Goal: Task Accomplishment & Management: Complete application form

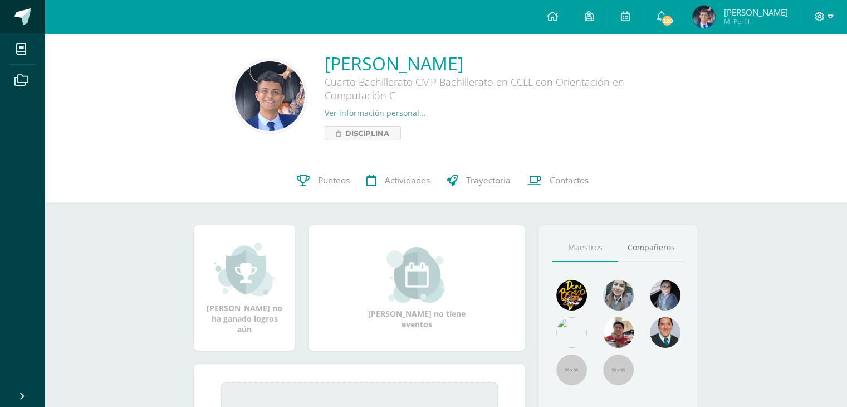
click at [11, 23] on link at bounding box center [22, 16] width 45 height 33
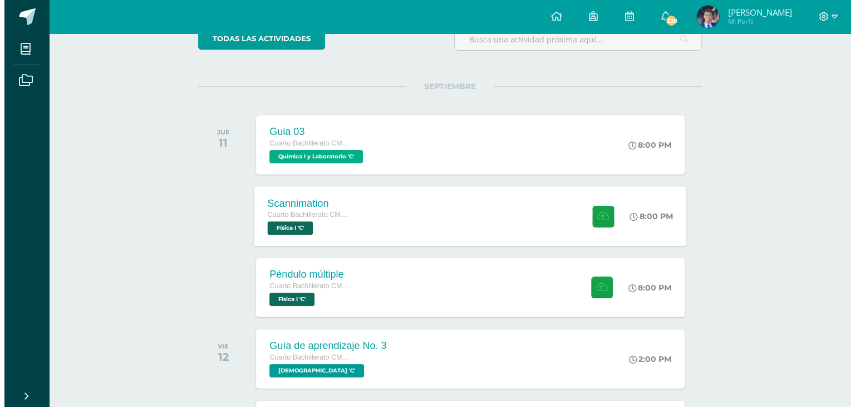
scroll to position [111, 0]
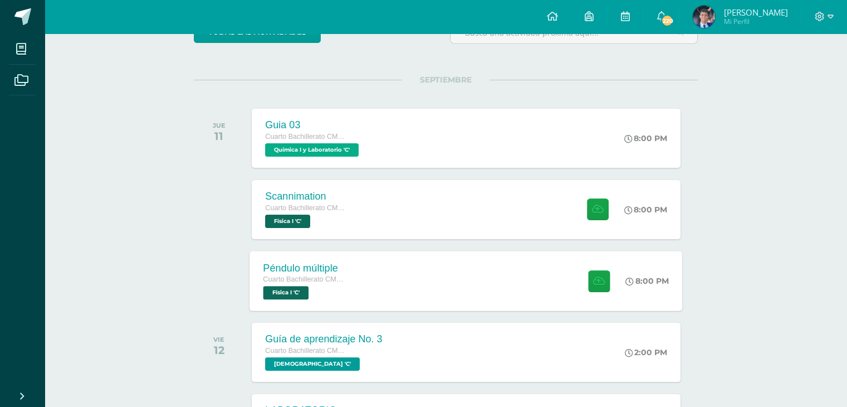
click at [499, 286] on div "Péndulo múltiple Cuarto Bachillerato CMP Bachillerato en CCLL con Orientación e…" at bounding box center [466, 281] width 433 height 60
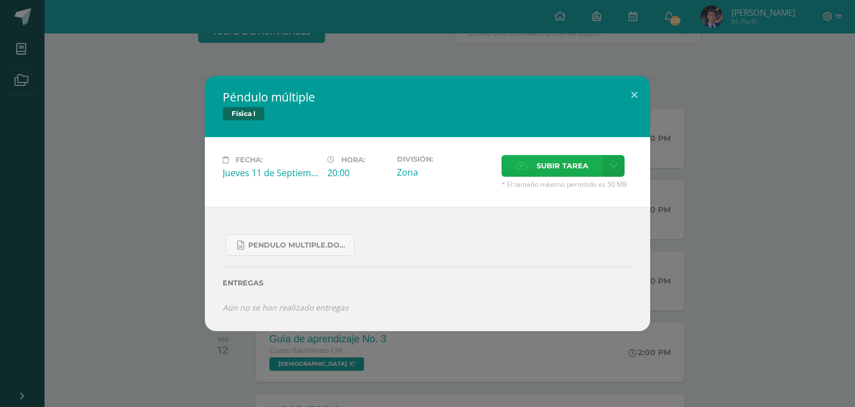
click at [546, 171] on span "Subir tarea" at bounding box center [563, 165] width 52 height 21
click at [0, 0] on input "Subir tarea" at bounding box center [0, 0] width 0 height 0
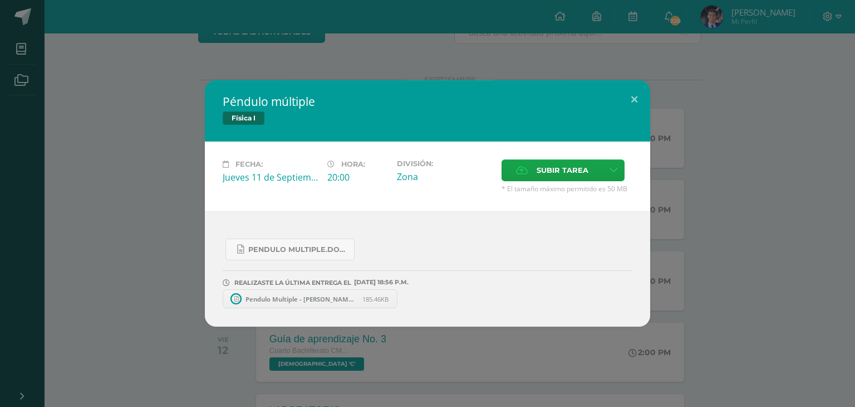
click at [317, 297] on span "Pendulo Multiple - [PERSON_NAME].pdf" at bounding box center [301, 299] width 123 height 8
